Goal: Task Accomplishment & Management: Use online tool/utility

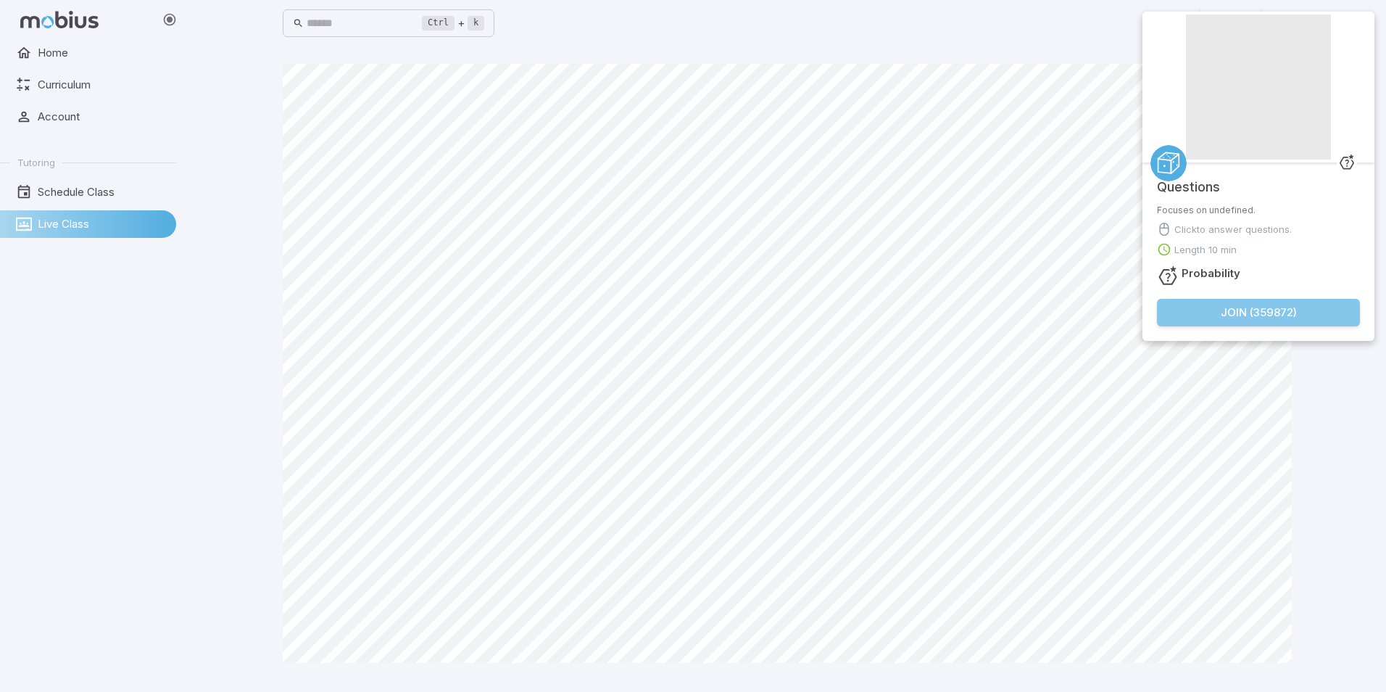
click at [1337, 307] on button "Join ( 359872 )" at bounding box center [1258, 313] width 203 height 28
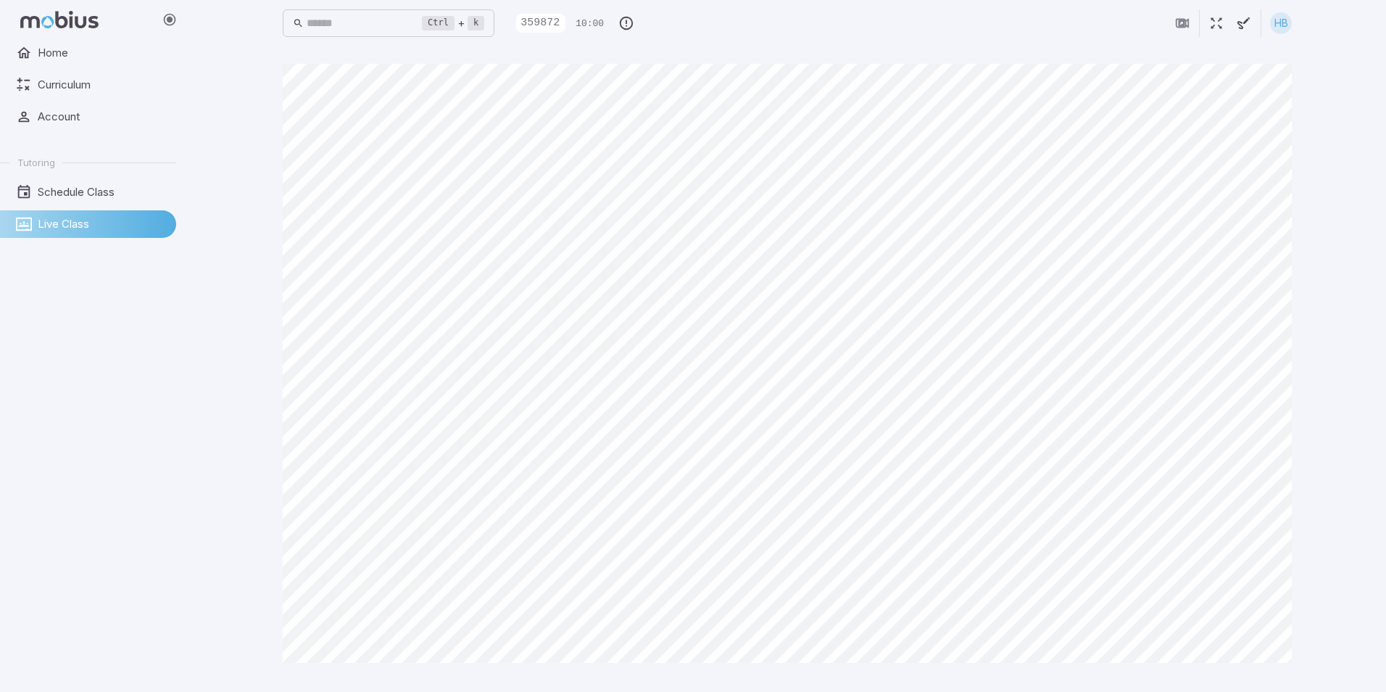
click at [281, 361] on main "Canvas actions 100 % Exit zen mode" at bounding box center [787, 368] width 1044 height 645
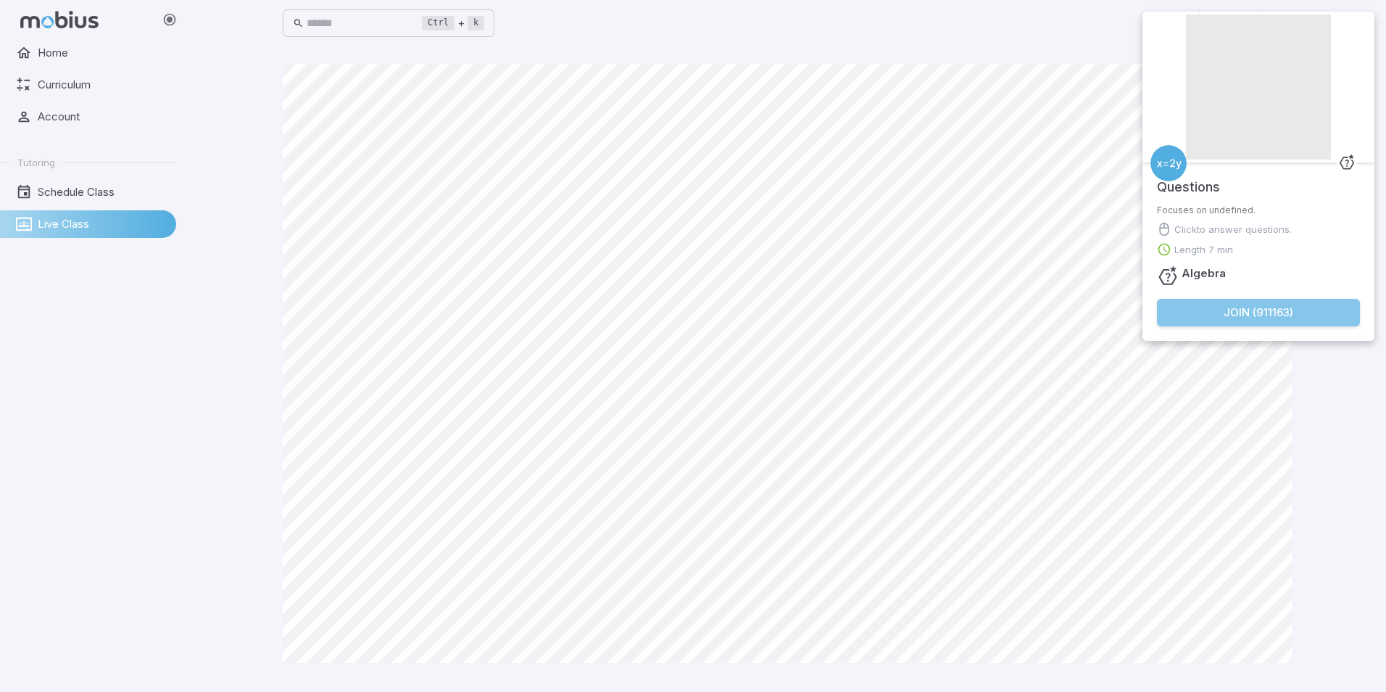
click at [1192, 315] on button "Join ( 911163 )" at bounding box center [1258, 313] width 203 height 28
